Goal: Use online tool/utility: Utilize a website feature to perform a specific function

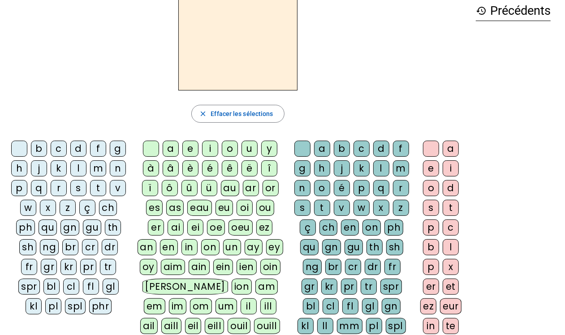
scroll to position [47, 0]
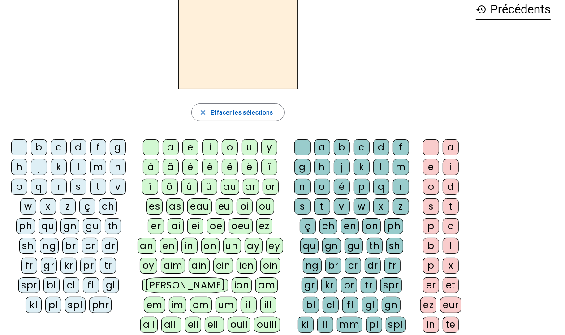
click at [102, 254] on div "dr" at bounding box center [110, 246] width 16 height 16
click at [191, 164] on div "è" at bounding box center [190, 167] width 16 height 16
click at [37, 264] on div "fr" at bounding box center [29, 266] width 16 height 16
click at [57, 269] on div "gr" at bounding box center [49, 266] width 16 height 16
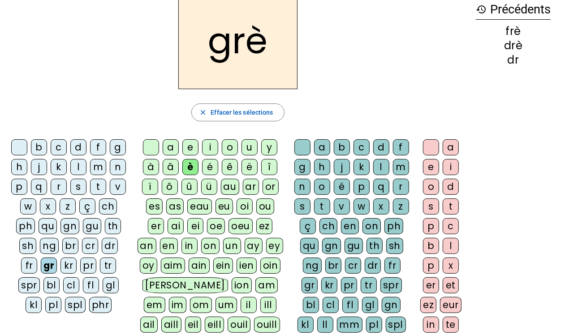
click at [62, 254] on div "br" at bounding box center [70, 246] width 16 height 16
click at [103, 294] on div "gl" at bounding box center [111, 285] width 16 height 16
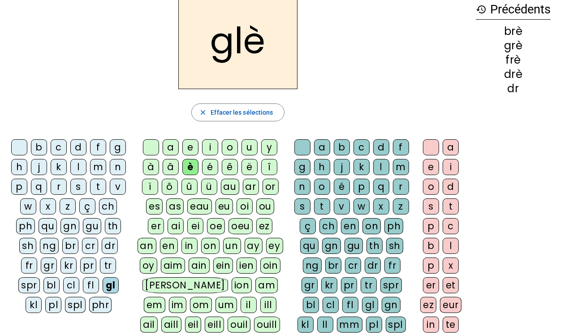
click at [250, 149] on div "u" at bounding box center [250, 147] width 16 height 16
click at [82, 254] on div "cr" at bounding box center [90, 246] width 16 height 16
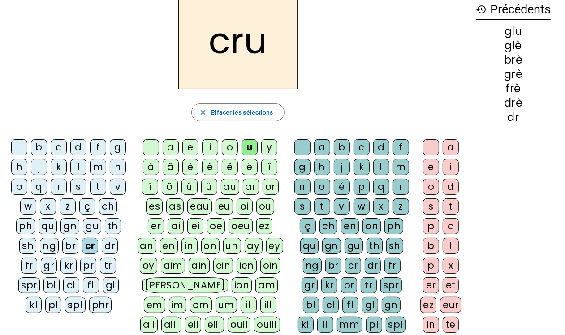
click at [102, 254] on div "dr" at bounding box center [110, 246] width 16 height 16
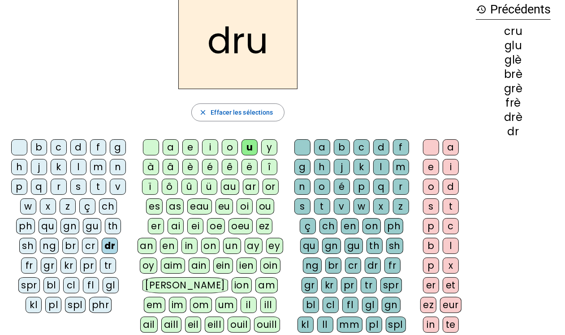
click at [37, 269] on div "fr" at bounding box center [29, 266] width 16 height 16
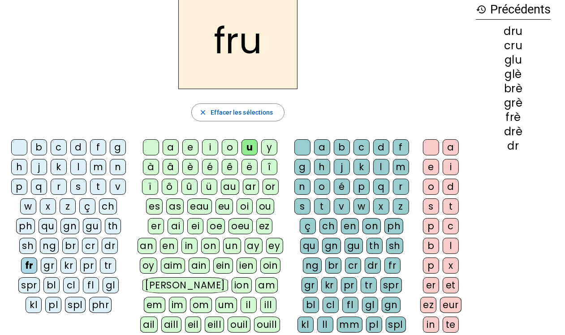
click at [57, 267] on div "gr" at bounding box center [49, 266] width 16 height 16
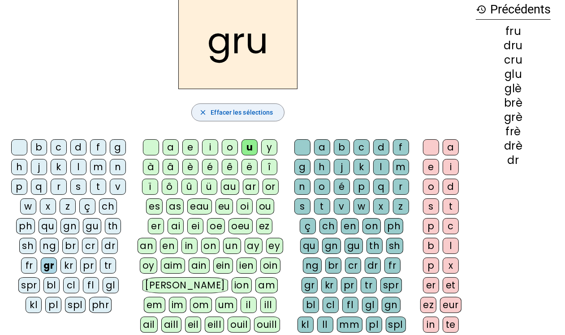
click at [253, 115] on span "Effacer les sélections" at bounding box center [242, 112] width 62 height 11
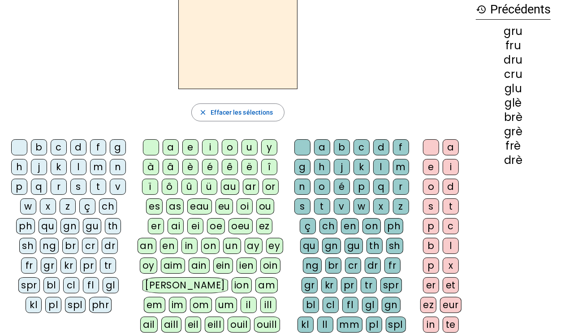
click at [27, 187] on div "p" at bounding box center [19, 187] width 16 height 16
click at [203, 169] on div "é" at bounding box center [210, 167] width 16 height 16
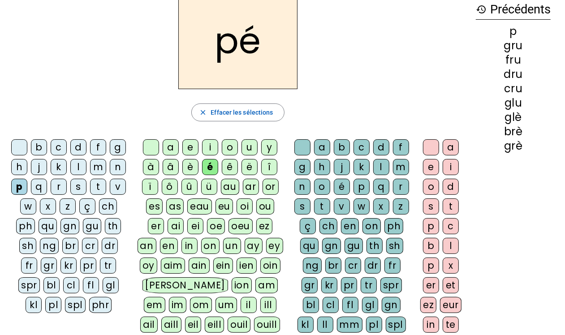
click at [350, 171] on div "j" at bounding box center [342, 167] width 16 height 16
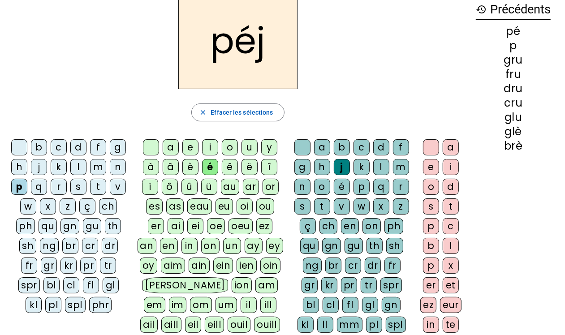
click at [311, 192] on div "n" at bounding box center [302, 187] width 16 height 16
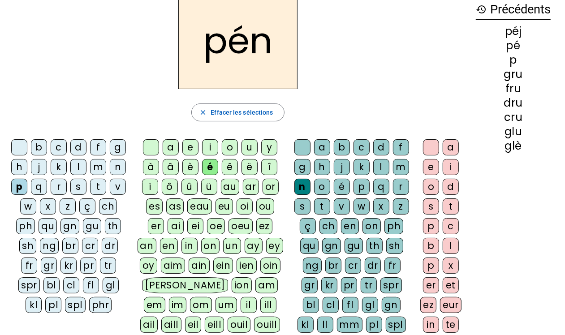
click at [393, 195] on div "r" at bounding box center [401, 187] width 16 height 16
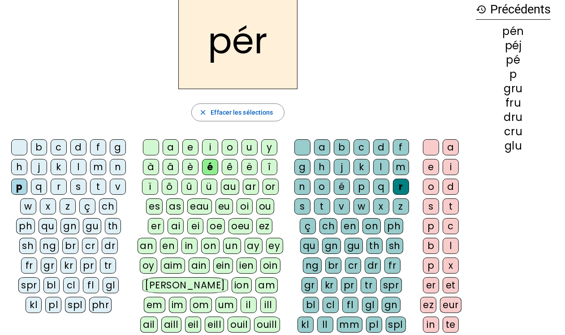
click at [393, 215] on div "z" at bounding box center [401, 207] width 16 height 16
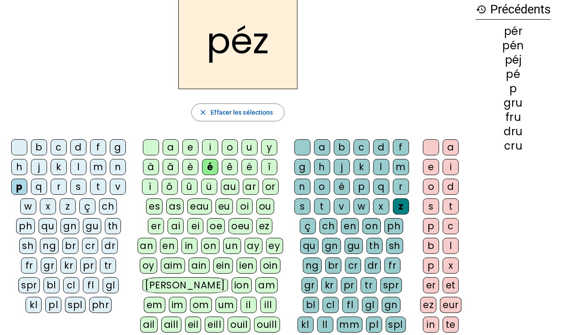
click at [171, 147] on div "a" at bounding box center [171, 147] width 16 height 16
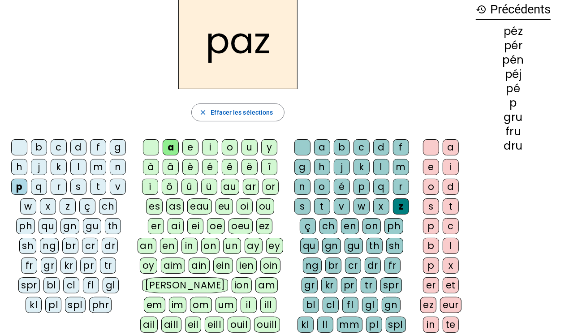
click at [370, 146] on div "c" at bounding box center [362, 147] width 16 height 16
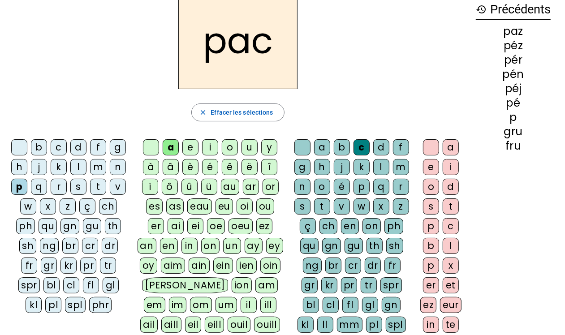
click at [393, 156] on div "f" at bounding box center [401, 147] width 16 height 16
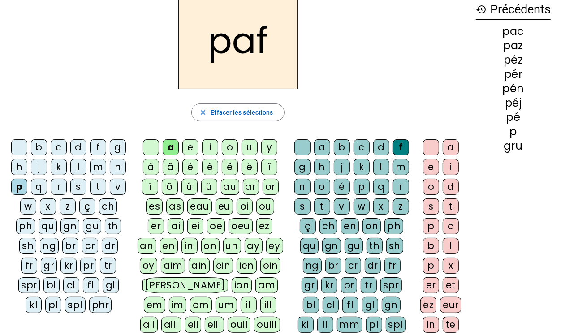
click at [334, 215] on div "v" at bounding box center [342, 207] width 16 height 16
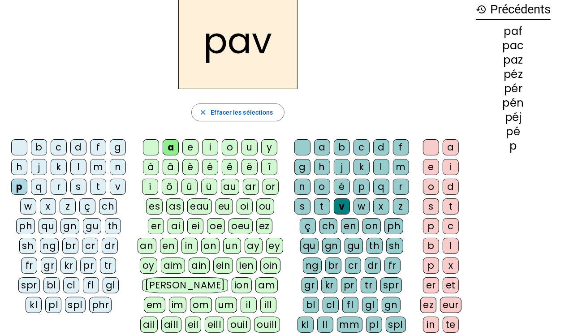
click at [67, 166] on div "k" at bounding box center [59, 167] width 16 height 16
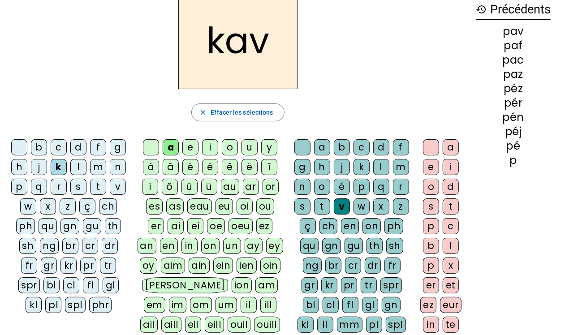
click at [87, 166] on div "l" at bounding box center [78, 167] width 16 height 16
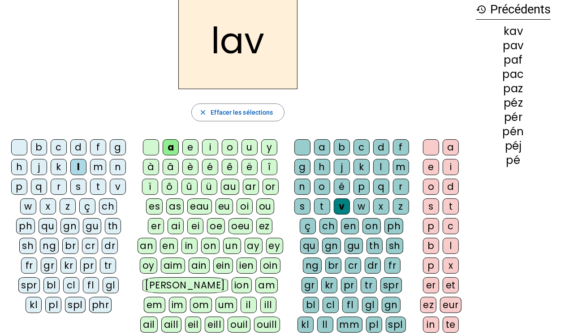
click at [393, 195] on div "r" at bounding box center [401, 187] width 16 height 16
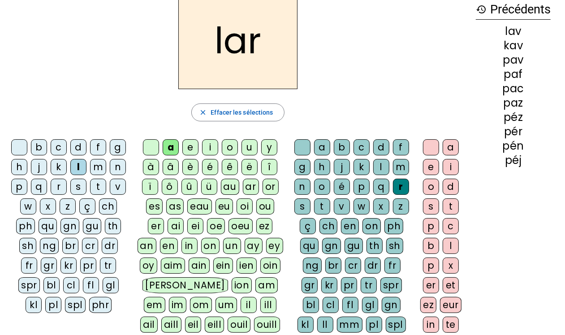
click at [393, 156] on div "f" at bounding box center [401, 147] width 16 height 16
click at [334, 215] on div "v" at bounding box center [342, 207] width 16 height 16
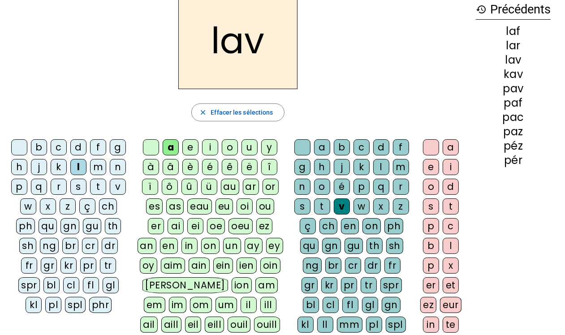
click at [330, 209] on div "t" at bounding box center [322, 207] width 16 height 16
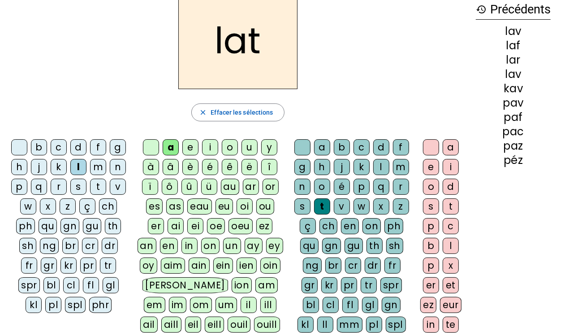
click at [232, 153] on div "o" at bounding box center [230, 147] width 16 height 16
click at [110, 195] on div "v" at bounding box center [118, 187] width 16 height 16
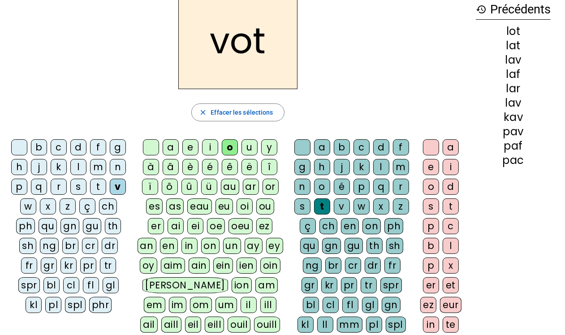
click at [373, 175] on div "l" at bounding box center [381, 167] width 16 height 16
click at [102, 254] on div "dr" at bounding box center [110, 246] width 16 height 16
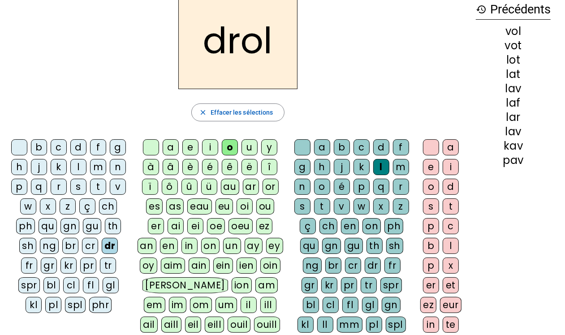
click at [373, 175] on div "l" at bounding box center [381, 167] width 16 height 16
click at [37, 267] on div "fr" at bounding box center [29, 266] width 16 height 16
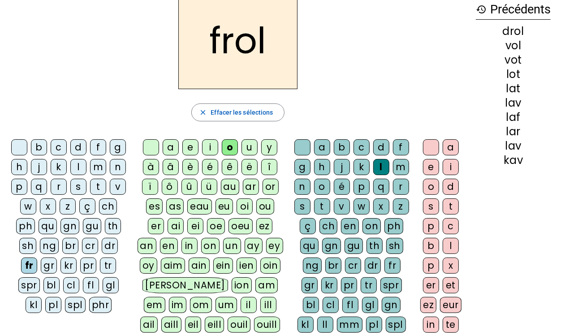
click at [62, 254] on div "br" at bounding box center [70, 246] width 16 height 16
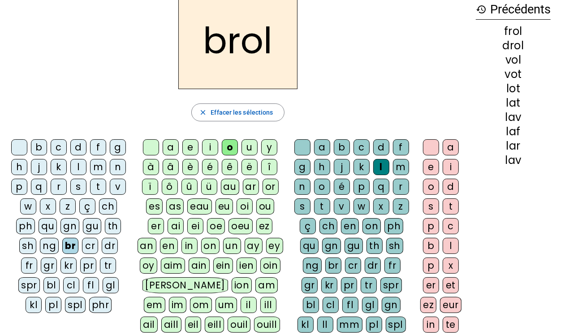
click at [35, 229] on div "ph" at bounding box center [25, 226] width 19 height 16
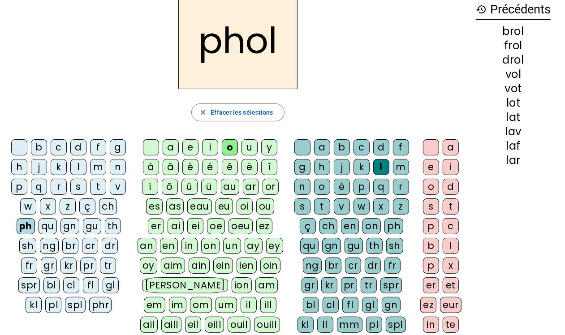
click at [99, 215] on div "ch" at bounding box center [108, 207] width 18 height 16
click at [37, 267] on div "fr" at bounding box center [29, 266] width 16 height 16
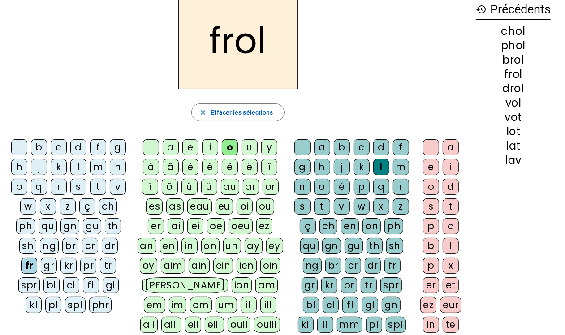
click at [57, 269] on div "gr" at bounding box center [49, 266] width 16 height 16
